Goal: Navigation & Orientation: Find specific page/section

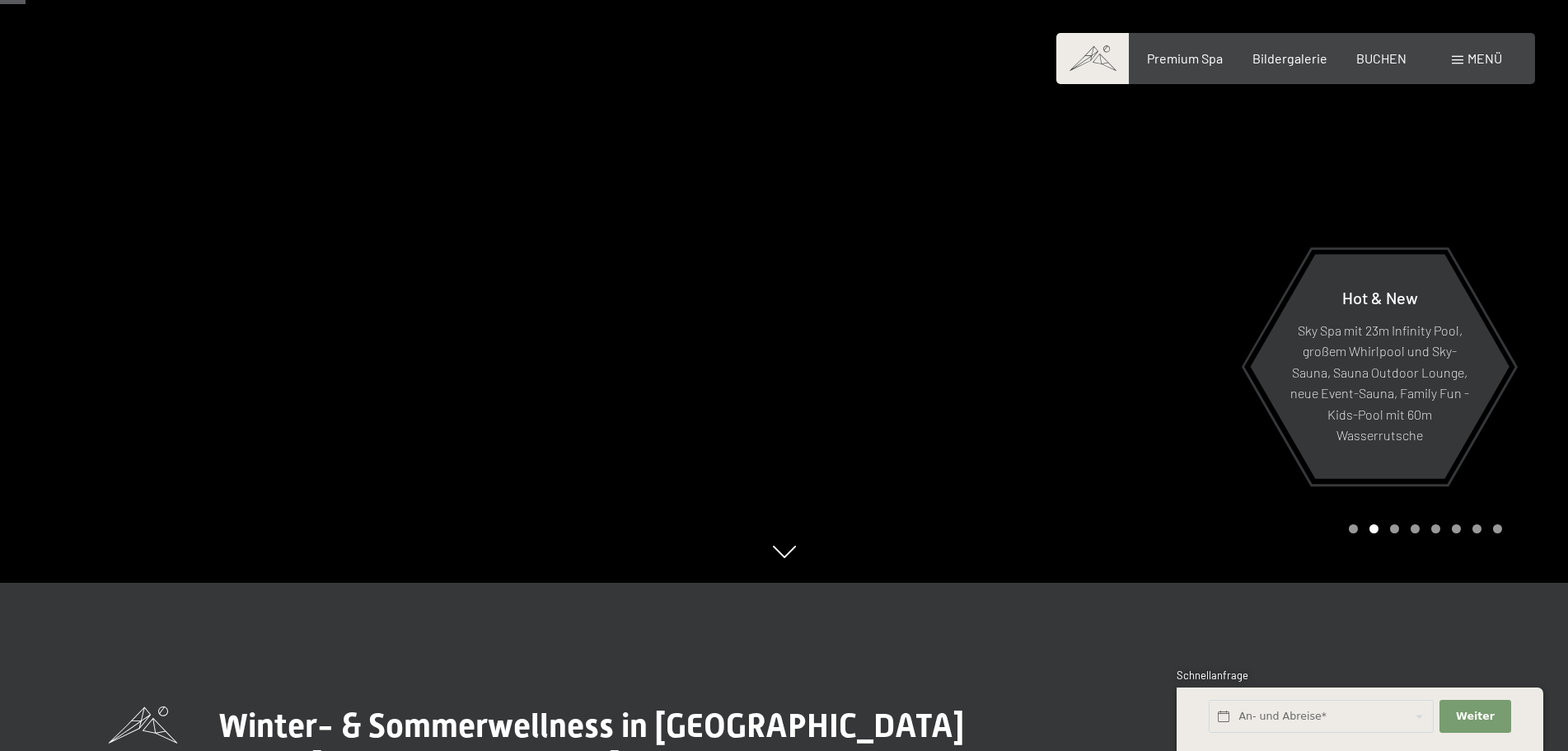
scroll to position [169, 0]
click at [304, 282] on div at bounding box center [392, 207] width 784 height 751
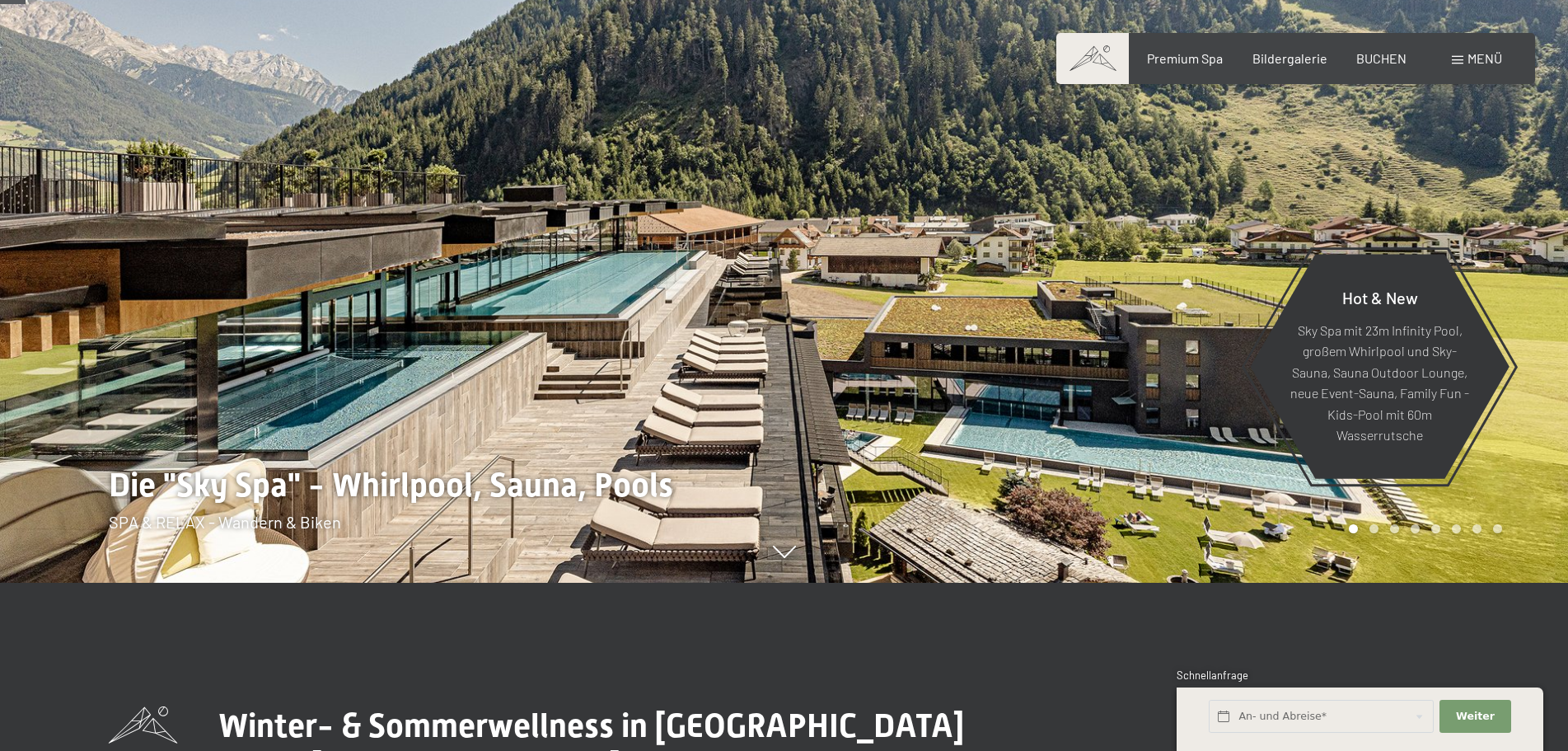
click at [1564, 334] on div at bounding box center [1176, 207] width 784 height 751
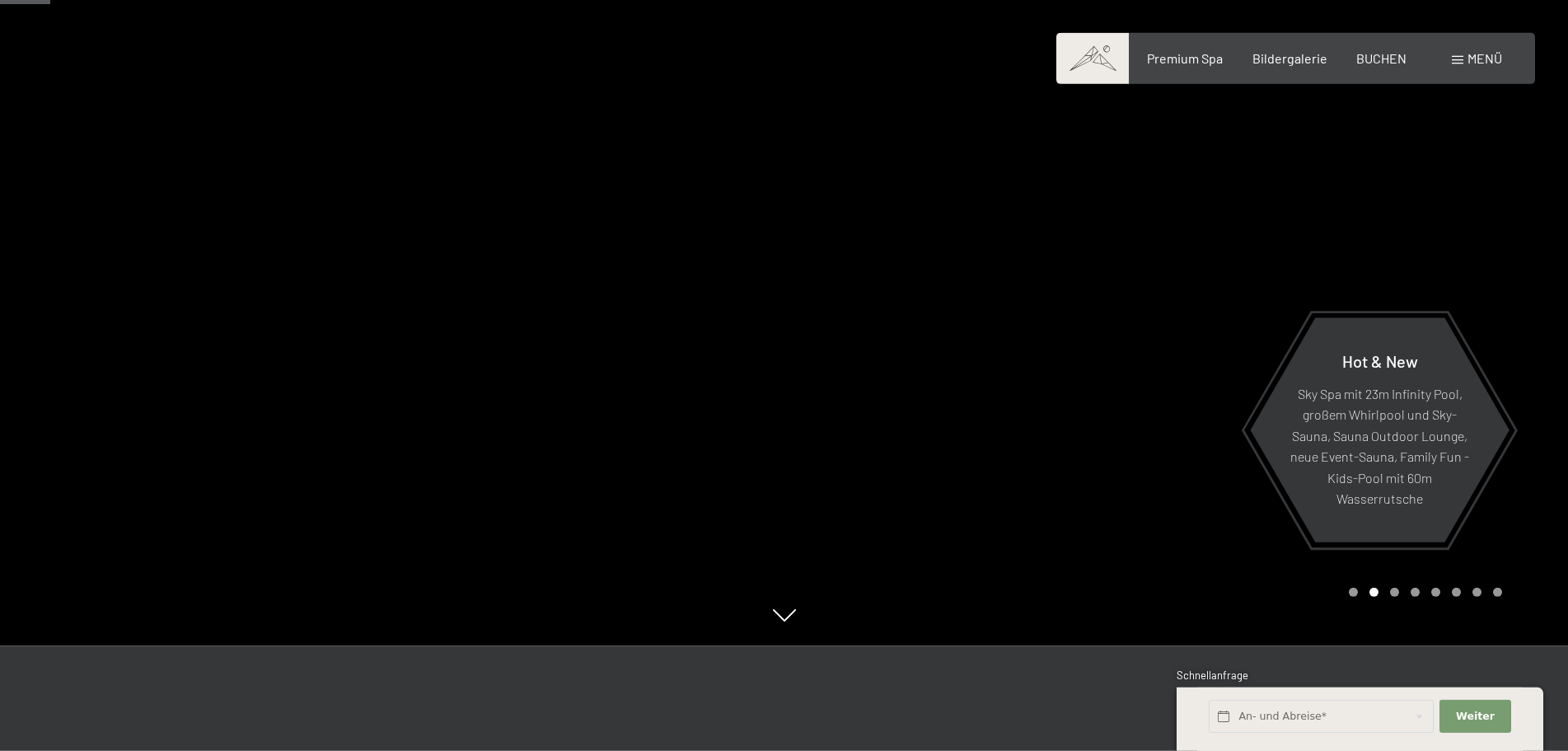
scroll to position [0, 0]
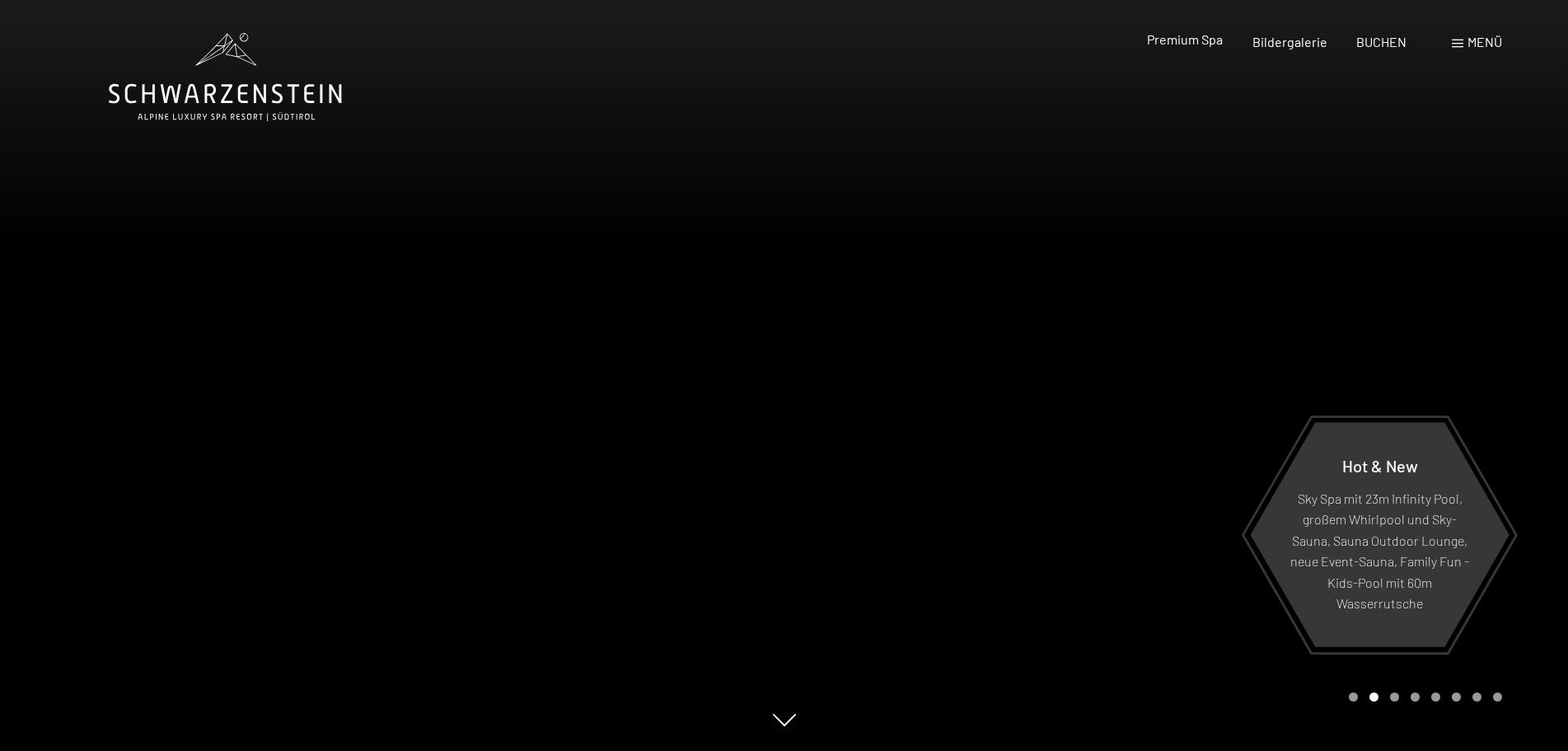
click at [1209, 37] on span "Premium Spa" at bounding box center [1185, 39] width 76 height 16
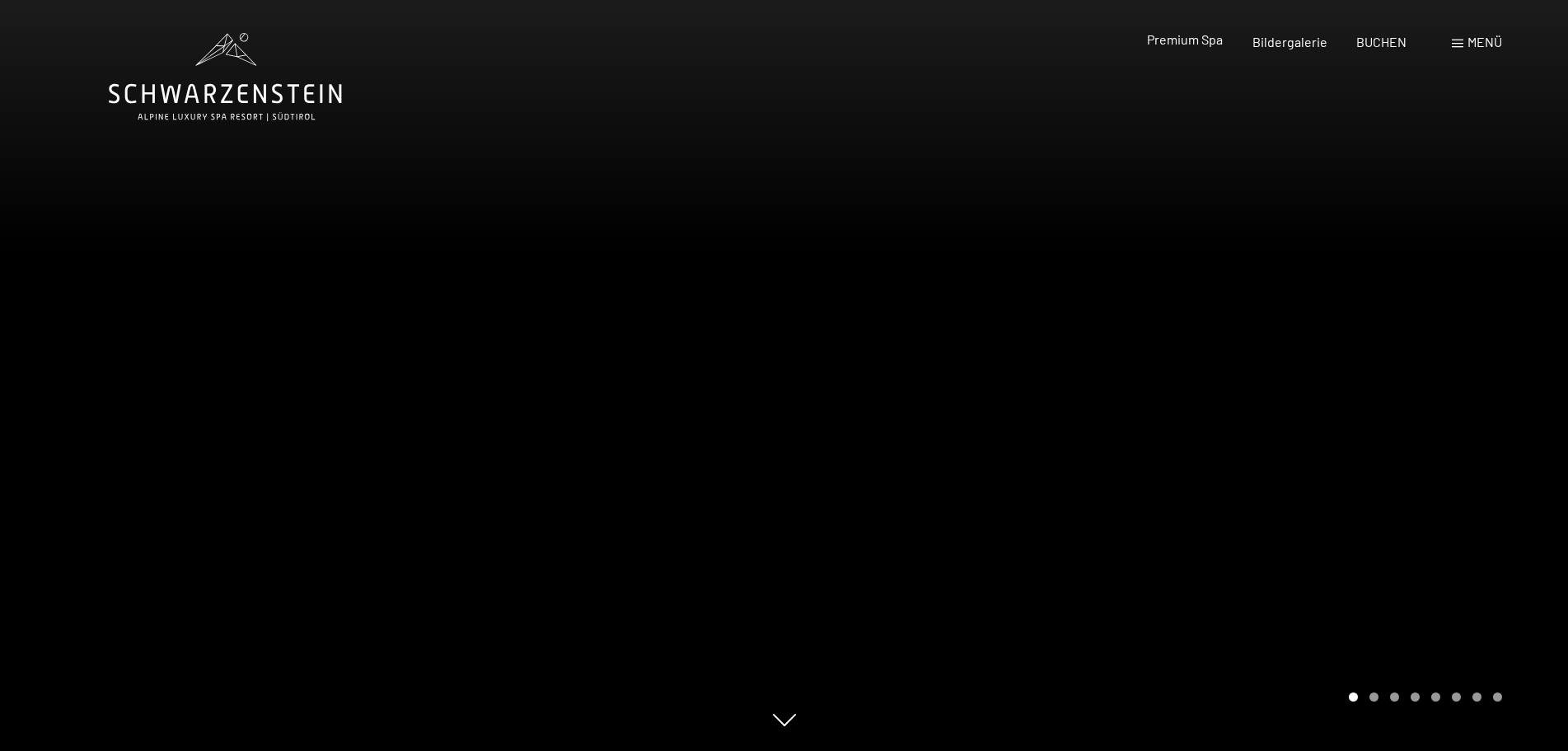
click at [1180, 35] on span "Premium Spa" at bounding box center [1185, 39] width 76 height 16
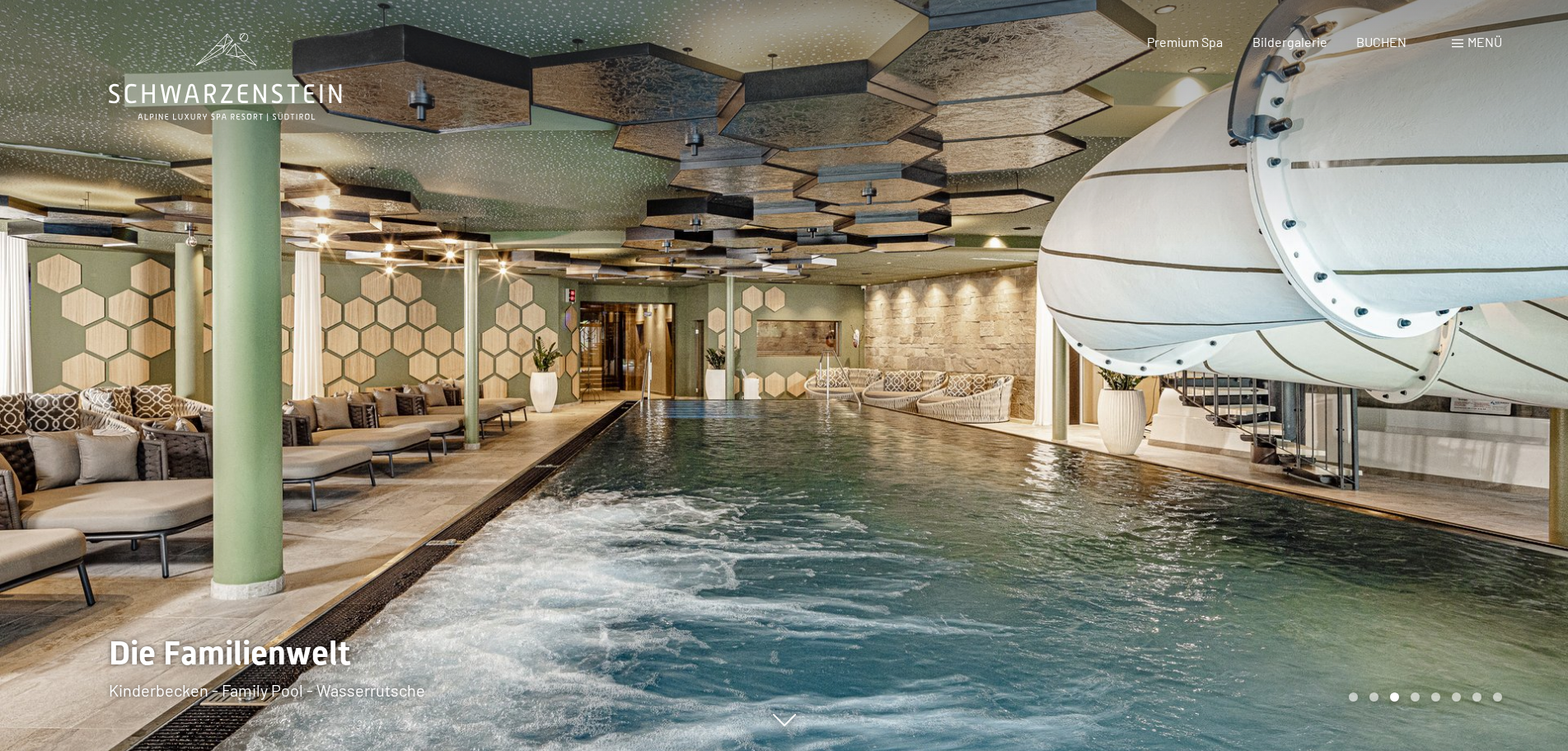
drag, startPoint x: 695, startPoint y: 443, endPoint x: 1464, endPoint y: 255, distance: 791.6
click at [1460, 750] on div at bounding box center [784, 751] width 1351 height 0
click at [992, 447] on div at bounding box center [1176, 375] width 784 height 751
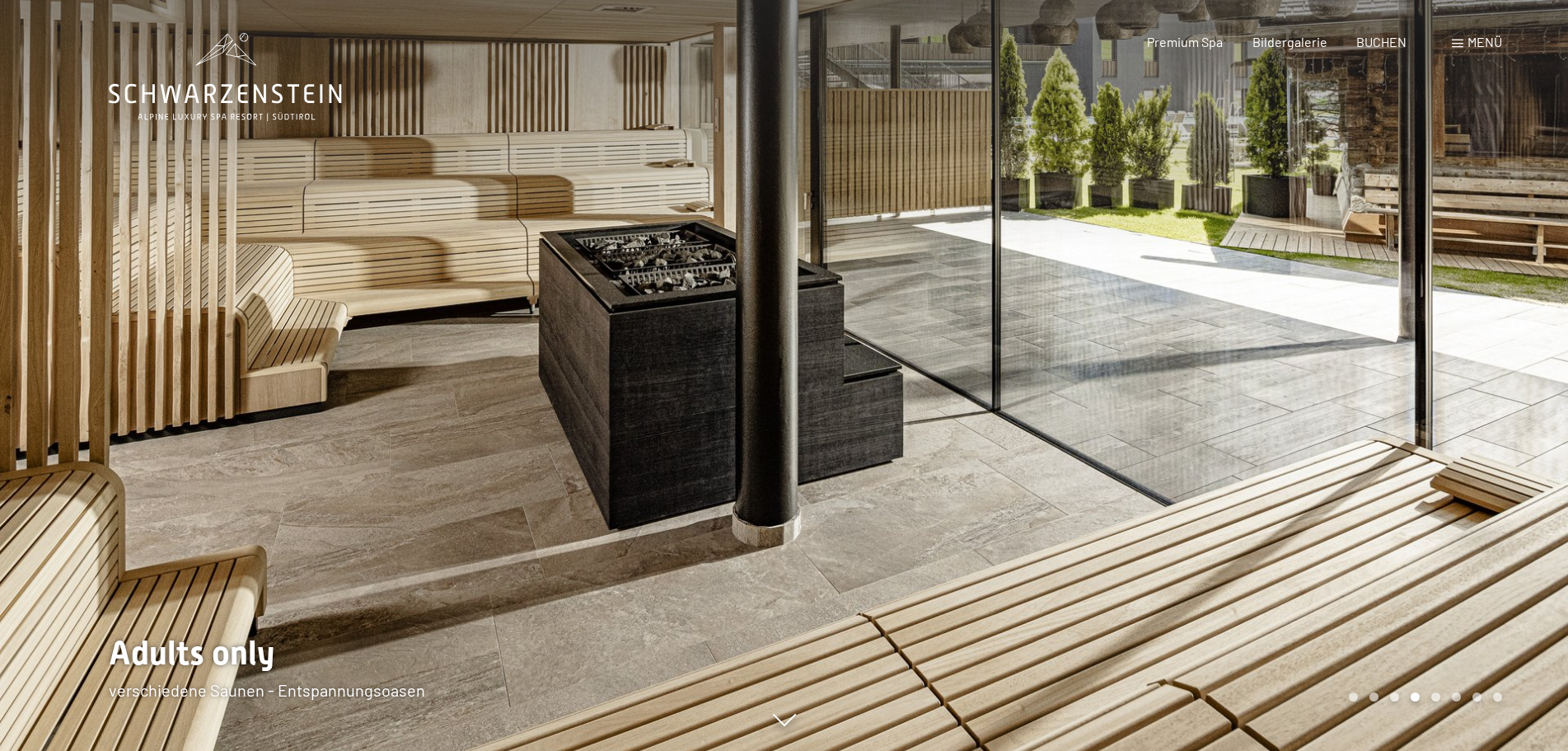
click at [1390, 445] on div at bounding box center [1176, 375] width 784 height 751
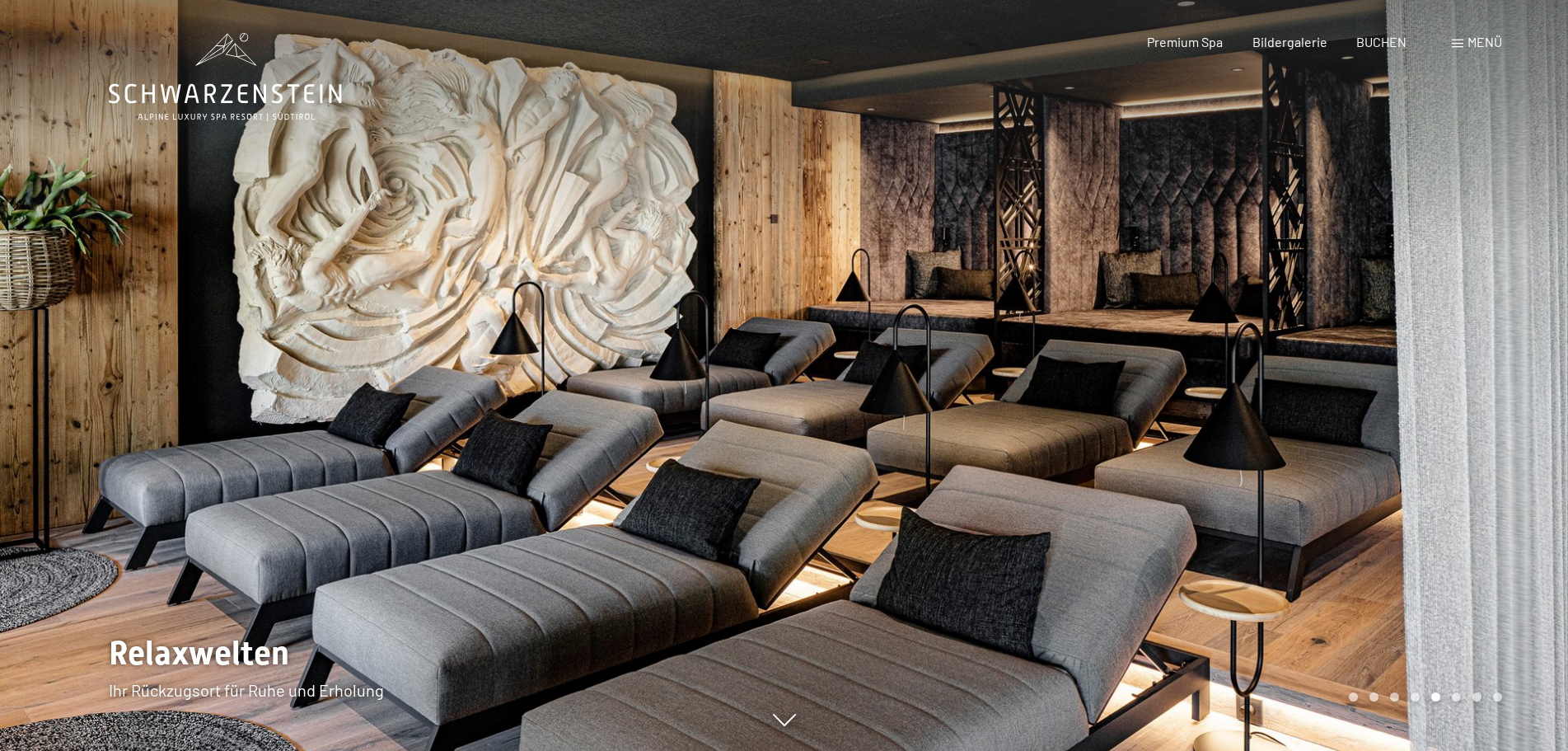
click at [1390, 445] on div at bounding box center [1176, 375] width 784 height 751
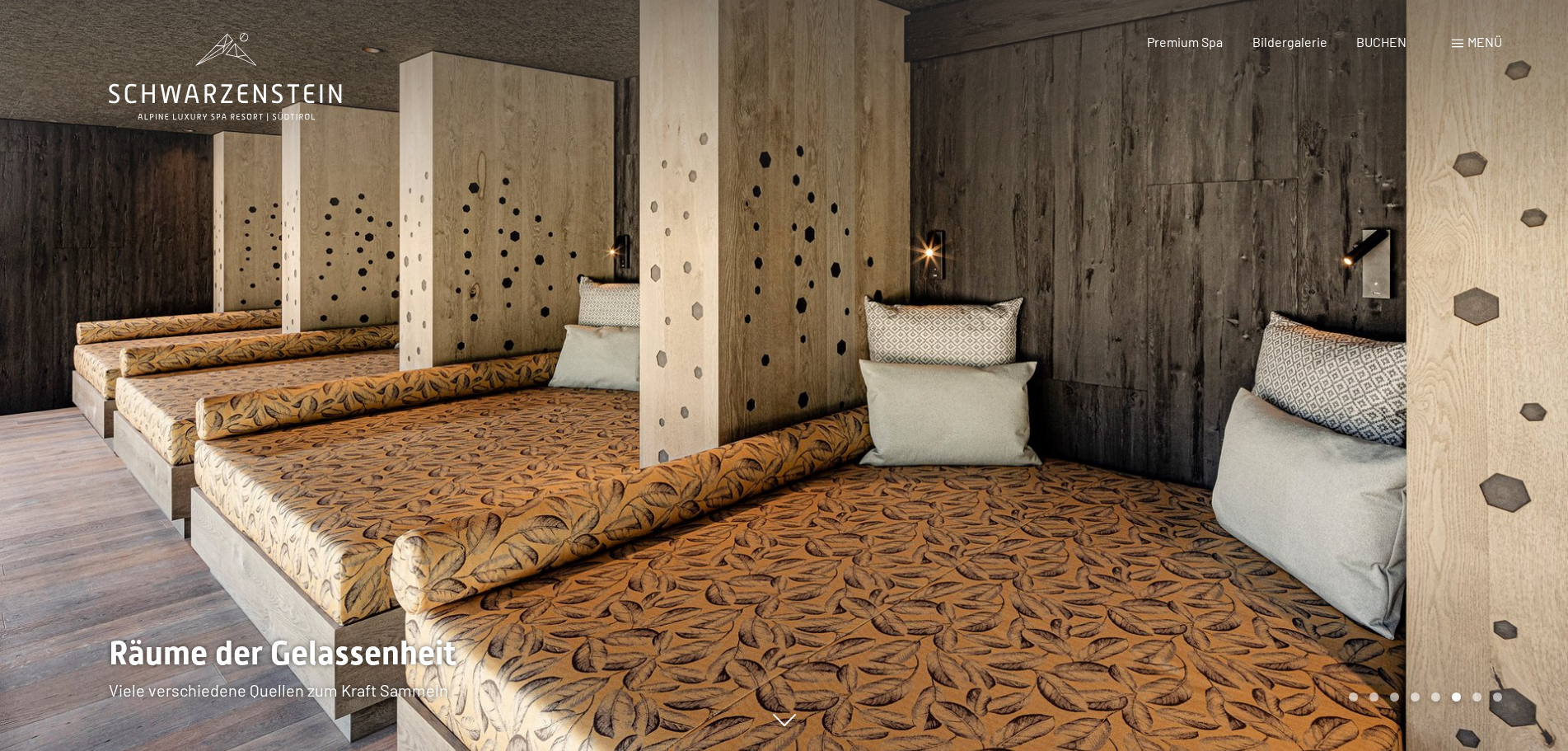
click at [1390, 445] on div at bounding box center [1176, 375] width 784 height 751
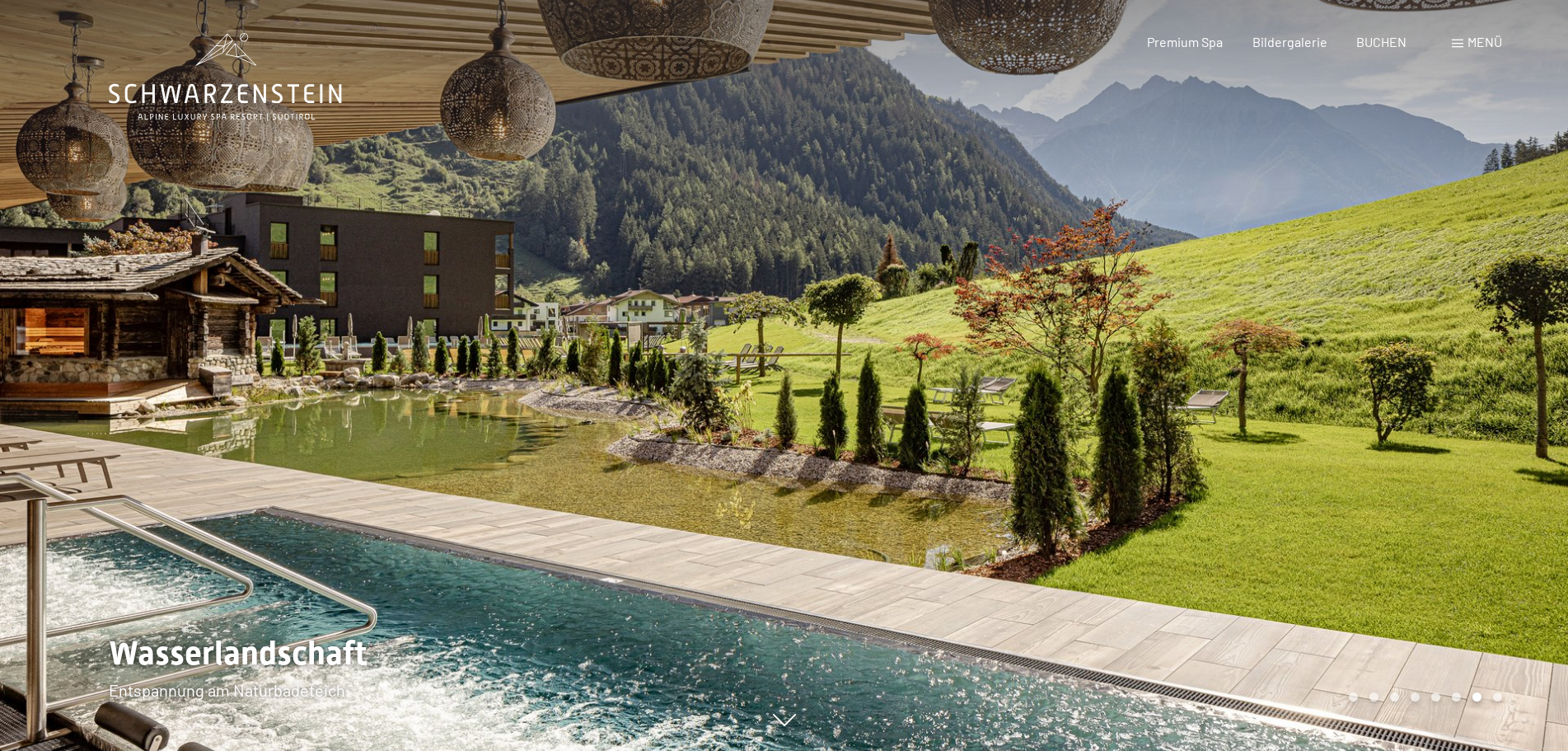
click at [1400, 435] on div at bounding box center [1176, 375] width 784 height 751
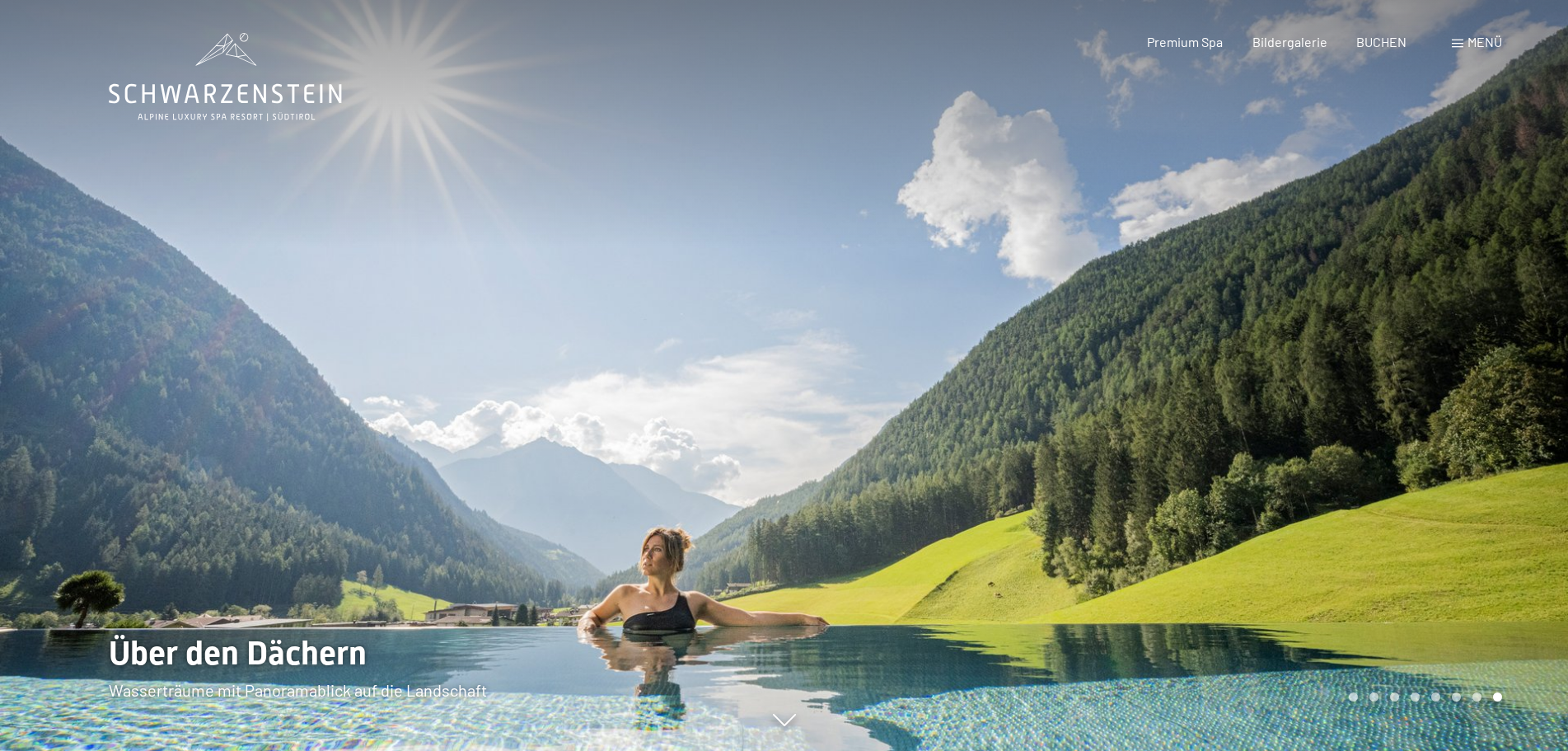
click at [1400, 435] on div at bounding box center [1176, 375] width 784 height 751
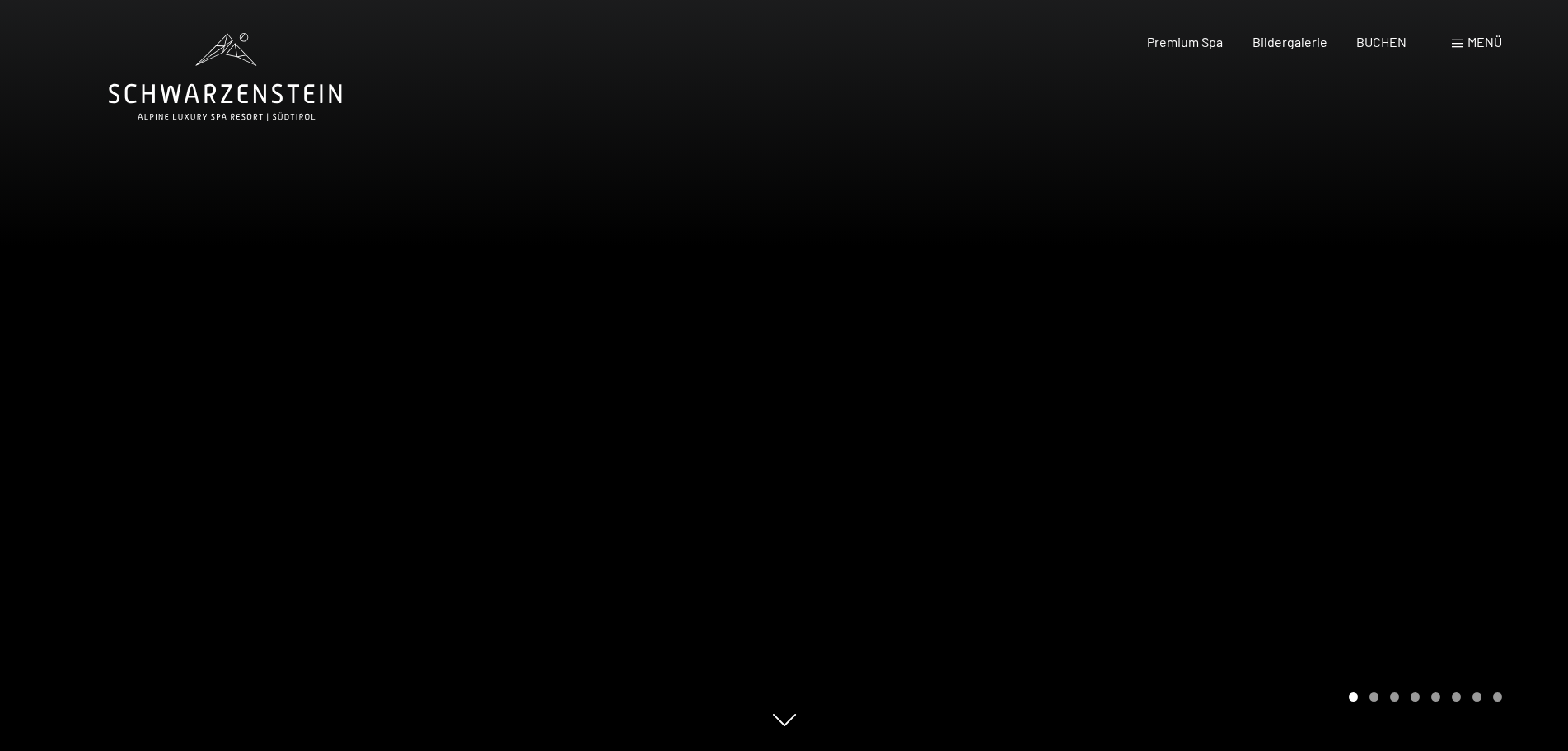
click at [1400, 435] on div at bounding box center [1176, 375] width 784 height 751
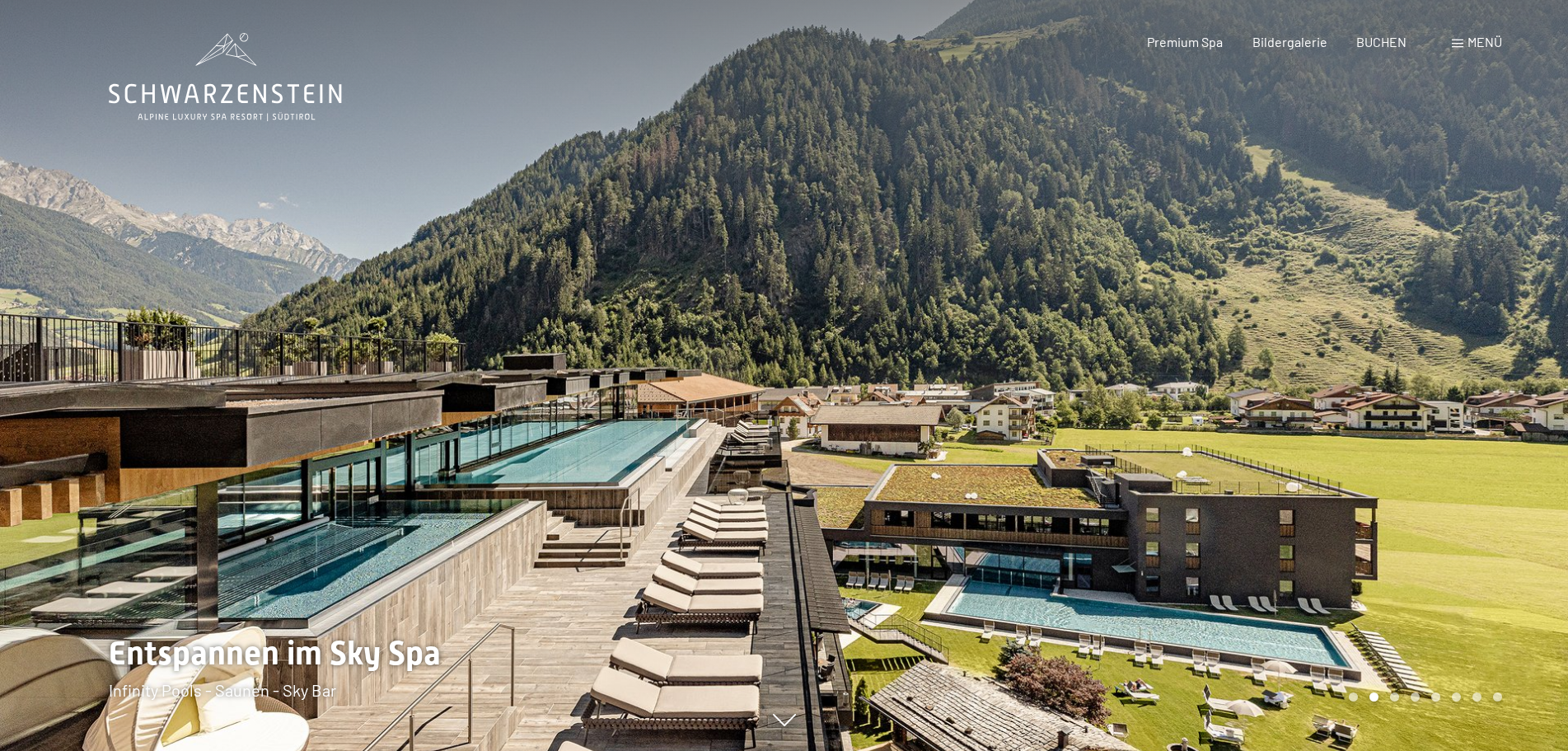
click at [1450, 499] on div at bounding box center [1176, 375] width 784 height 751
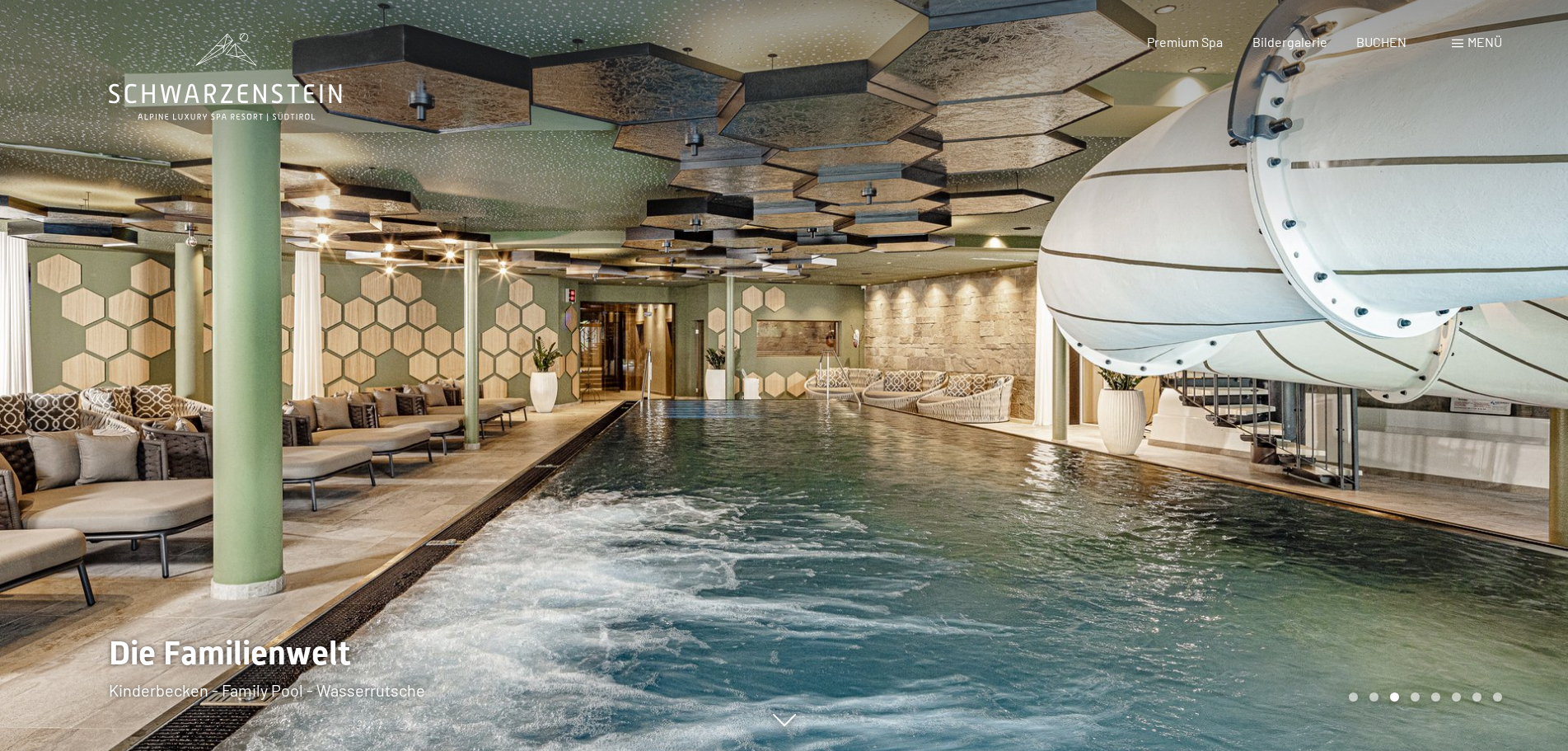
click at [1447, 505] on div at bounding box center [1176, 375] width 784 height 751
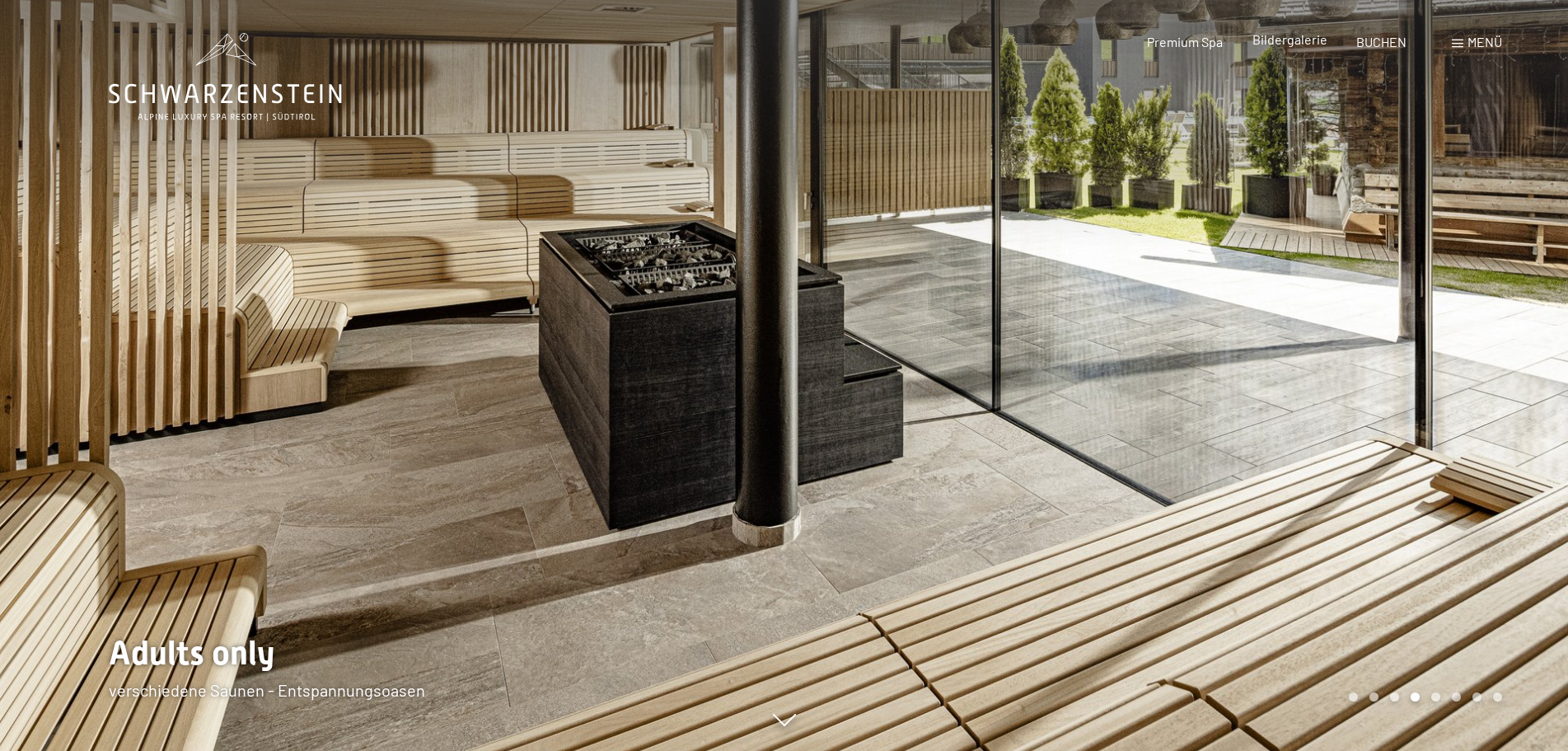
click at [1285, 43] on span "Bildergalerie" at bounding box center [1289, 39] width 75 height 16
